Goal: Information Seeking & Learning: Learn about a topic

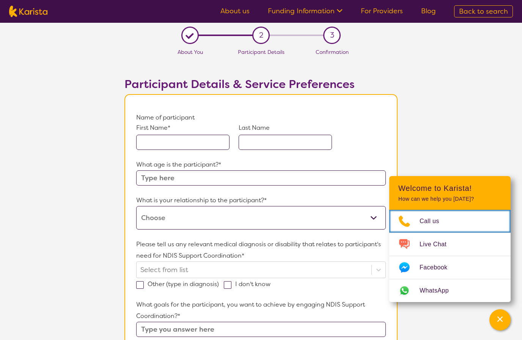
click at [447, 216] on span "Call us" at bounding box center [434, 221] width 29 height 11
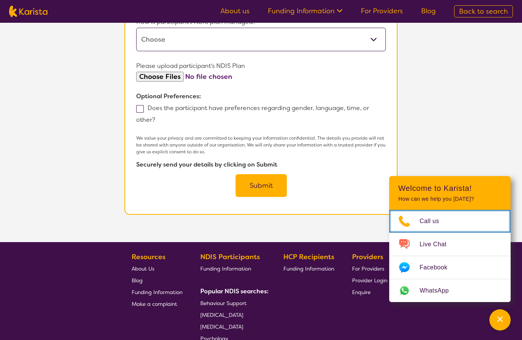
scroll to position [517, 0]
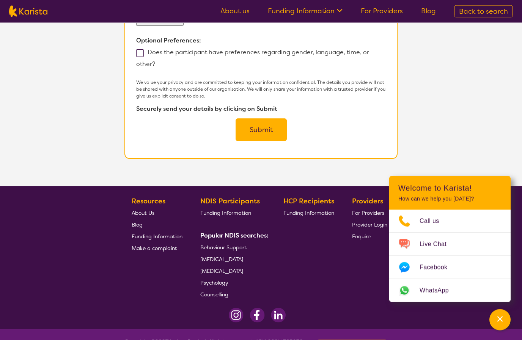
click at [354, 284] on div "Providers For Providers Provider Login Enquire" at bounding box center [371, 248] width 38 height 105
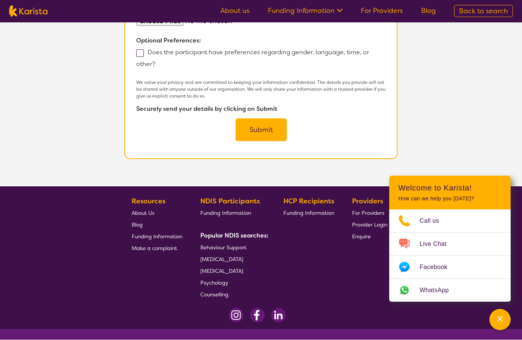
click at [367, 240] on span "Enquire" at bounding box center [361, 237] width 19 height 7
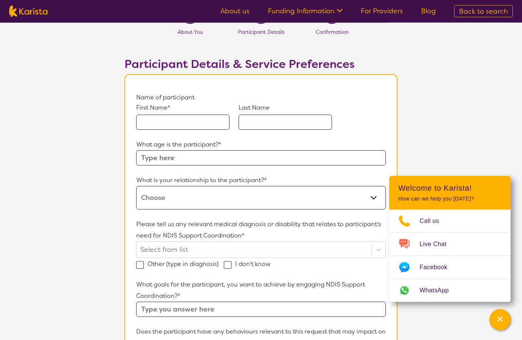
scroll to position [0, 0]
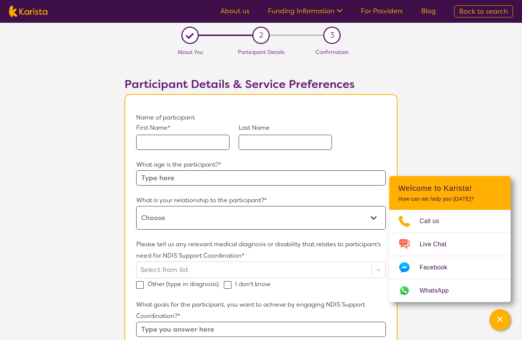
click at [243, 15] on link "About us" at bounding box center [235, 10] width 29 height 9
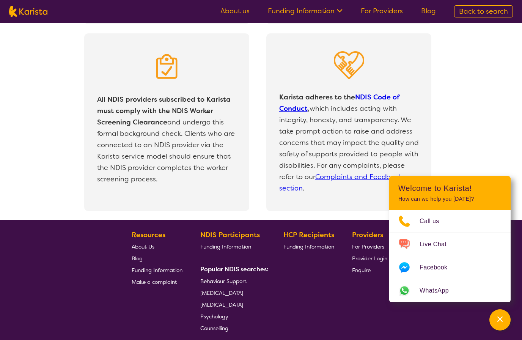
scroll to position [1595, 0]
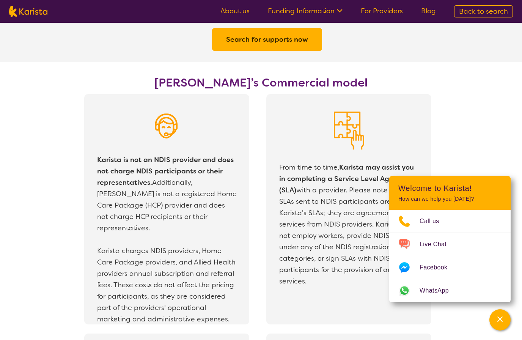
click at [503, 314] on div "Channel Menu" at bounding box center [500, 320] width 15 height 17
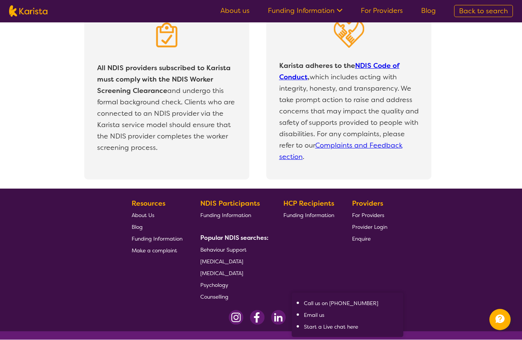
click at [504, 324] on icon "Channel Menu" at bounding box center [500, 319] width 9 height 8
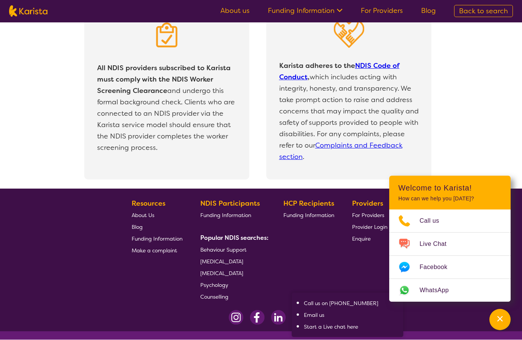
click at [511, 127] on div "All NDIS providers subscribed to Karista must comply with the NDIS Worker Scree…" at bounding box center [267, 95] width 512 height 187
click at [506, 328] on div "Channel Menu" at bounding box center [500, 320] width 15 height 17
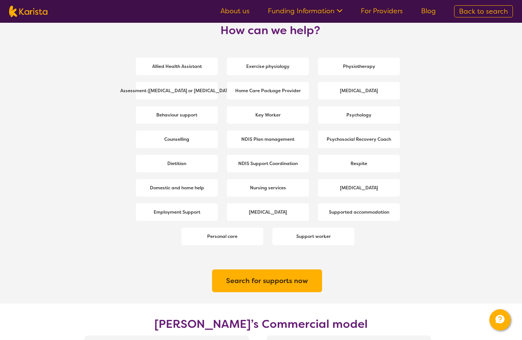
scroll to position [1022, 0]
click at [292, 167] on b "NDIS Support Coordination" at bounding box center [268, 164] width 60 height 6
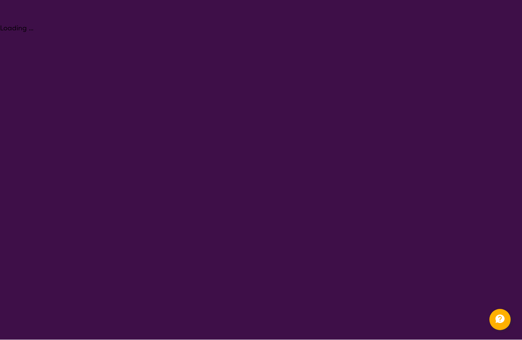
select select "NDIS Support Coordination"
select select "AD"
select select "NDIS"
select select "NDIS Support Coordination"
select select "AD"
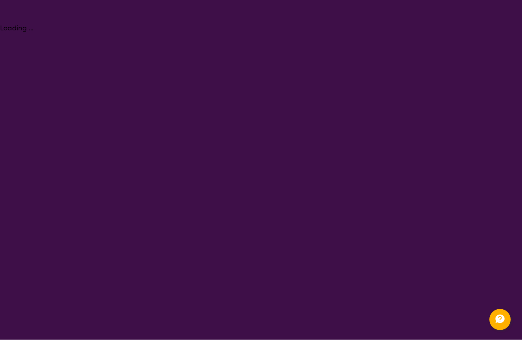
select select "NDIS"
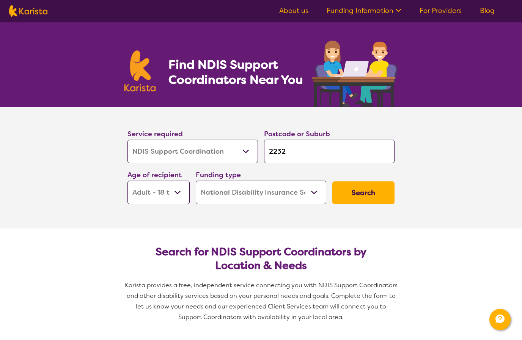
scroll to position [0, 0]
click at [246, 156] on select "Allied Health Assistant Assessment (ADHD or Autism) Behaviour support Counselli…" at bounding box center [193, 152] width 131 height 24
click at [179, 190] on select "Early Childhood - 0 to 9 Child - 10 to 11 Adolescent - 12 to 17 Adult - 18 to 6…" at bounding box center [159, 193] width 62 height 24
click at [376, 199] on button "Search" at bounding box center [364, 193] width 62 height 23
